Goal: Transaction & Acquisition: Purchase product/service

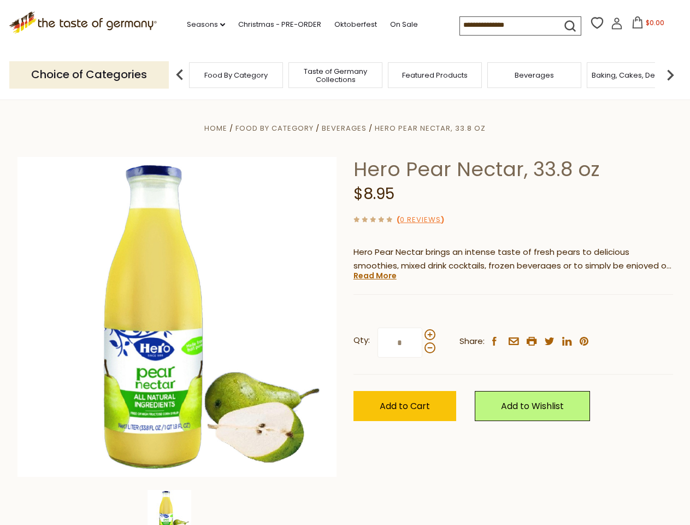
click at [345, 262] on div "Home Food By Category [GEOGRAPHIC_DATA] Hero Pear Nectar, 33.8 oz Hero Pear Nec…" at bounding box center [345, 331] width 672 height 421
click at [202, 25] on link "Seasons dropdown_arrow" at bounding box center [206, 25] width 38 height 12
click at [507, 25] on input at bounding box center [506, 24] width 92 height 15
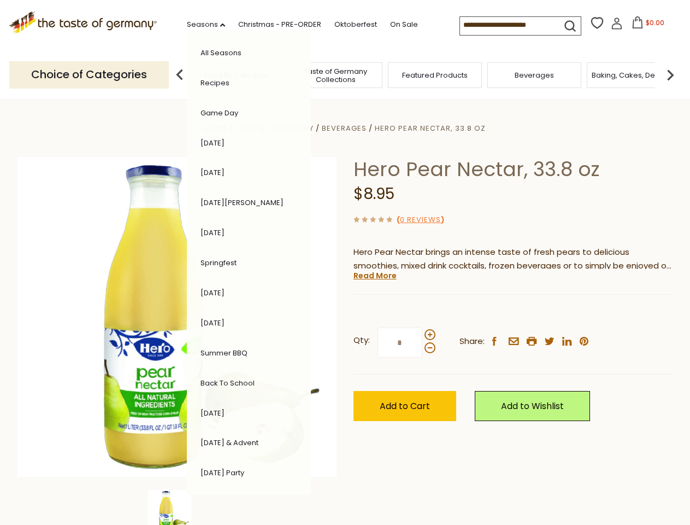
click at [646, 26] on span "$0.00" at bounding box center [655, 22] width 19 height 9
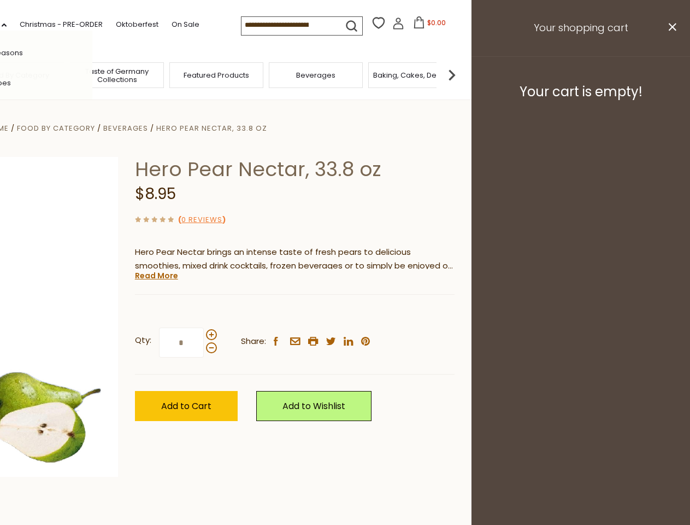
click at [92, 74] on div "All Seasons Recipes Game Day [DATE] [DATE] [DATE][PERSON_NAME] [DATE] Springfes…" at bounding box center [30, 263] width 124 height 464
click at [671, 74] on footer "Your cart is empty!" at bounding box center [581, 91] width 219 height 71
click at [345, 312] on div "Qty: * Share: facebook email printer twitter linkedin pinterest" at bounding box center [295, 342] width 320 height 63
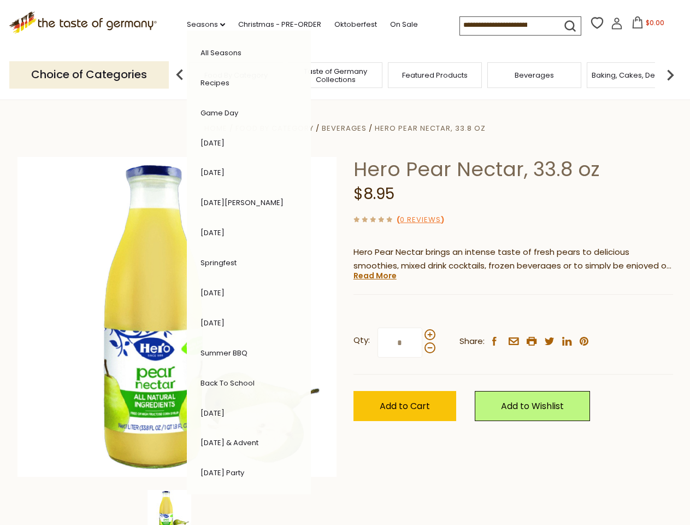
click at [177, 507] on div "Home Food By Category [GEOGRAPHIC_DATA] Hero Pear Nectar, 33.8 oz Hero Pear Nec…" at bounding box center [345, 331] width 672 height 421
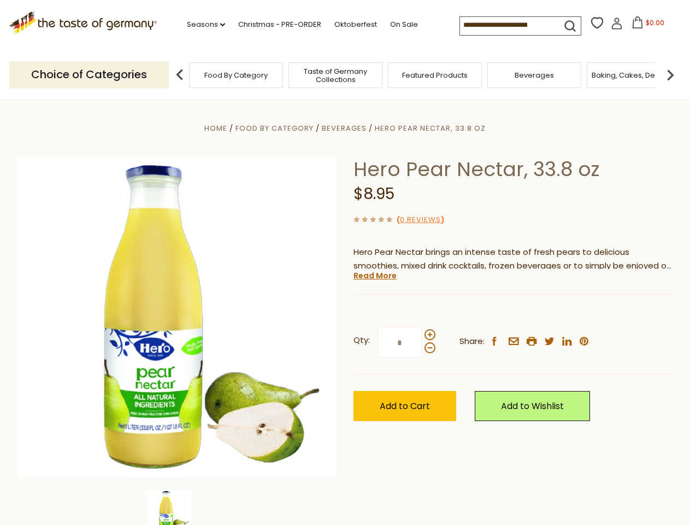
click at [177, 507] on img at bounding box center [170, 512] width 44 height 44
click at [374, 276] on link "Read More" at bounding box center [375, 275] width 43 height 11
